Goal: Navigation & Orientation: Find specific page/section

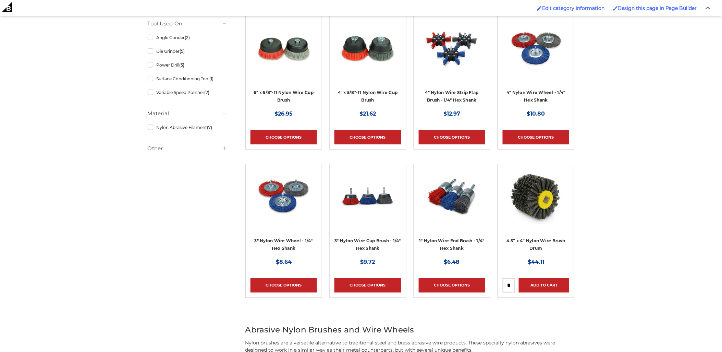
scroll to position [184, 0]
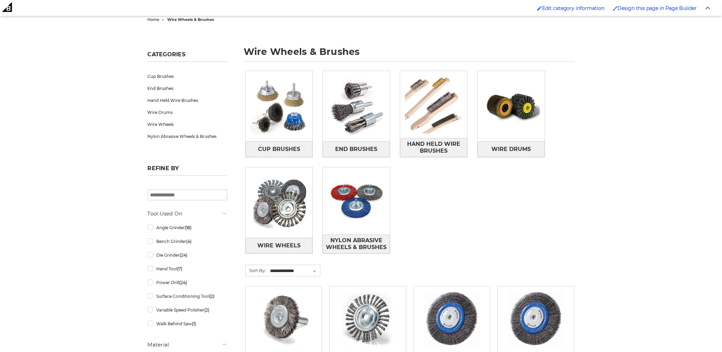
scroll to position [76, 0]
